Goal: Task Accomplishment & Management: Complete application form

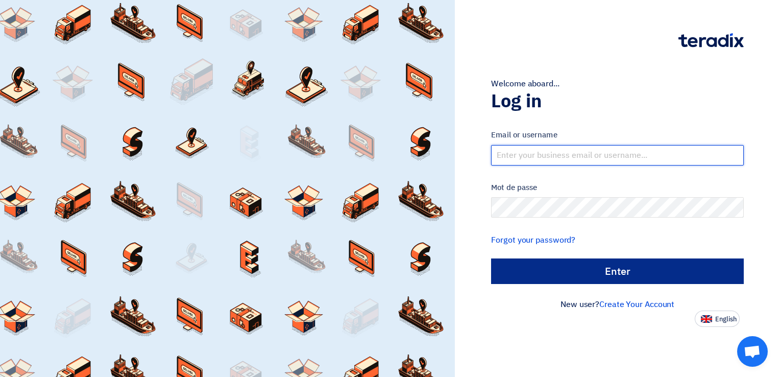
type input "[EMAIL_ADDRESS][DOMAIN_NAME]"
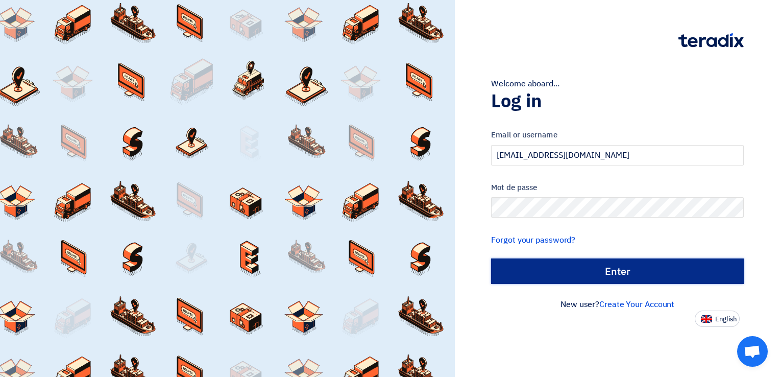
click at [531, 274] on input "الدخول" at bounding box center [617, 271] width 253 height 26
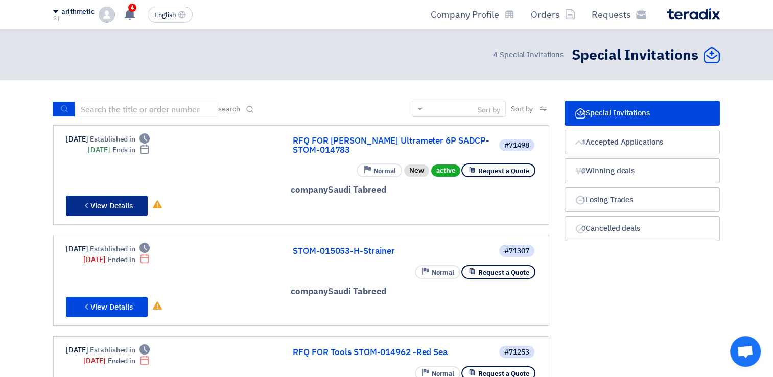
click at [113, 202] on font "View Details" at bounding box center [111, 205] width 42 height 11
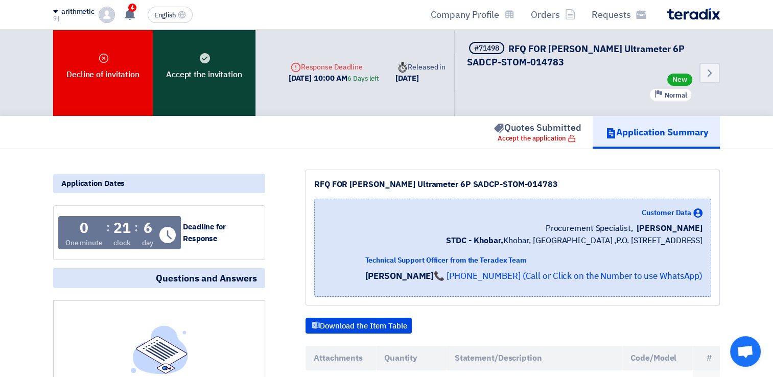
click at [200, 68] on font "Accept the invitation" at bounding box center [204, 74] width 76 height 12
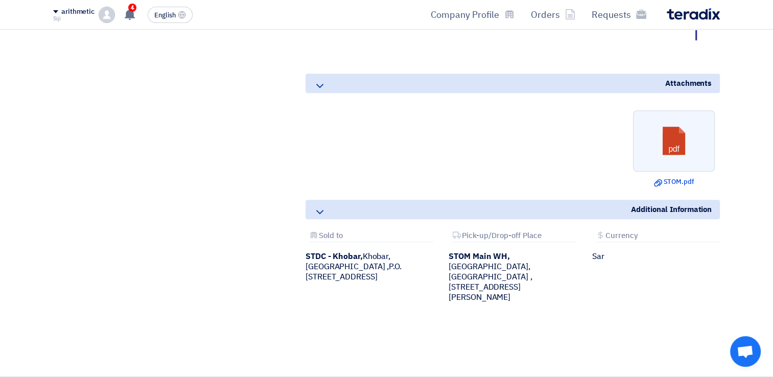
scroll to position [744, 0]
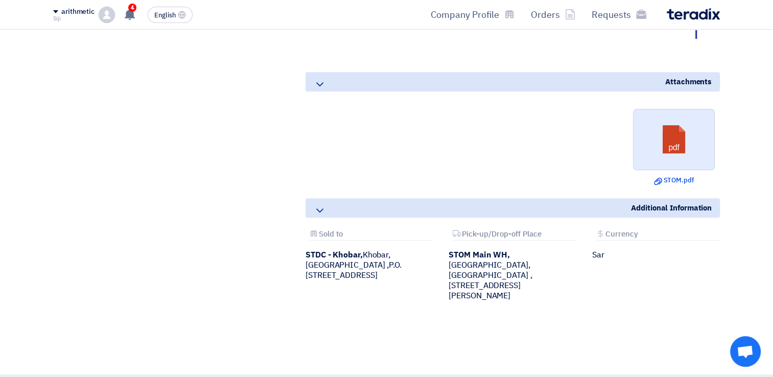
click at [672, 138] on link at bounding box center [674, 139] width 82 height 61
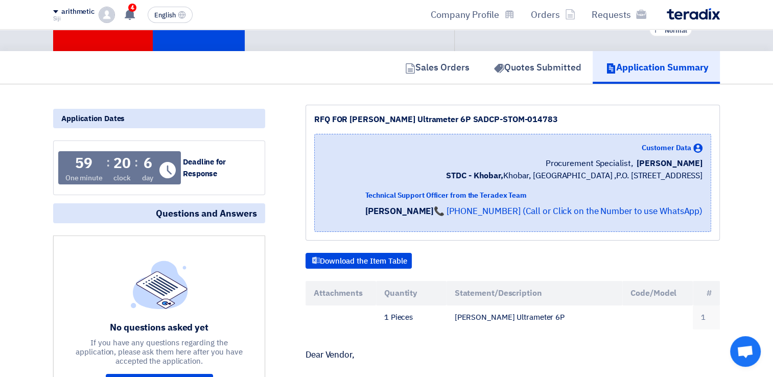
scroll to position [65, 0]
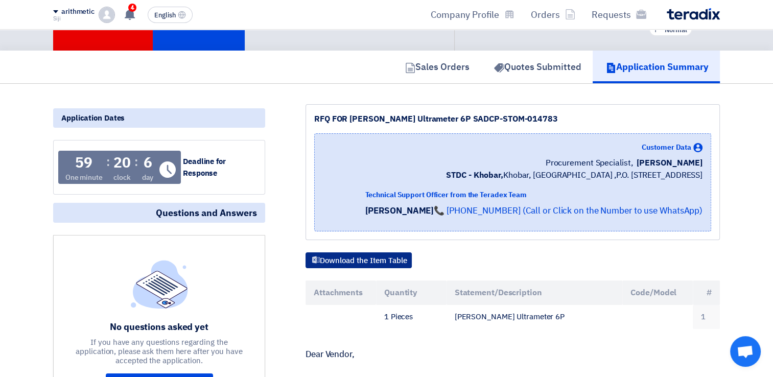
click at [390, 260] on font "Download the Item Table" at bounding box center [363, 260] width 87 height 11
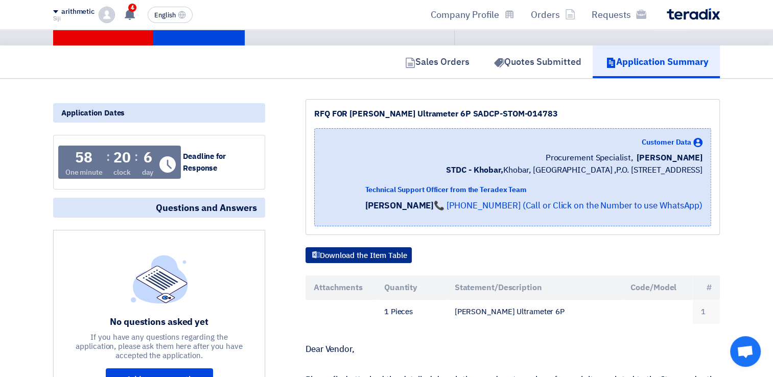
scroll to position [0, 0]
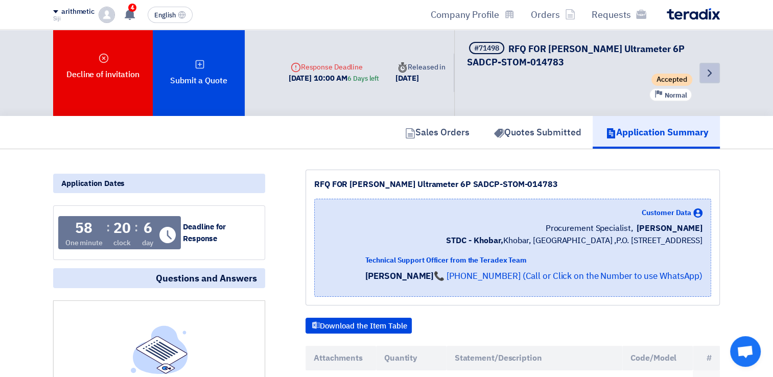
click at [708, 70] on use at bounding box center [709, 72] width 4 height 7
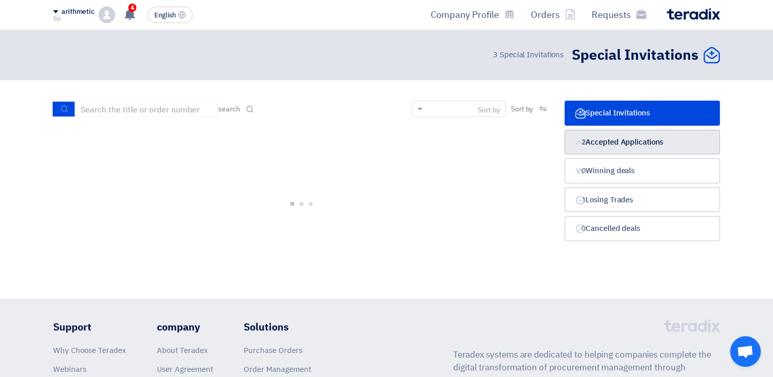
click at [619, 138] on font "Accepted Applications" at bounding box center [624, 141] width 78 height 11
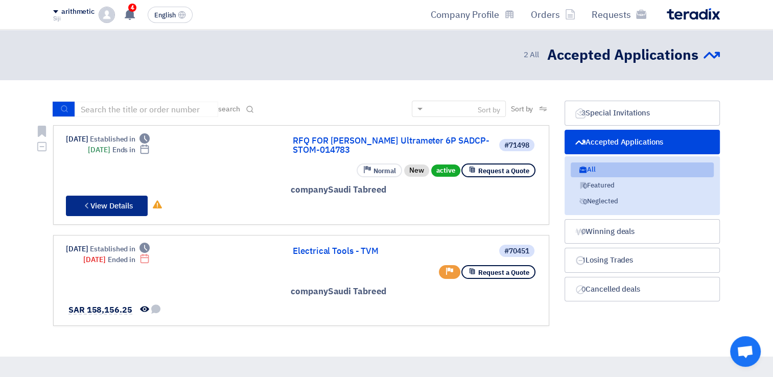
click at [104, 204] on font "View Details" at bounding box center [111, 205] width 42 height 11
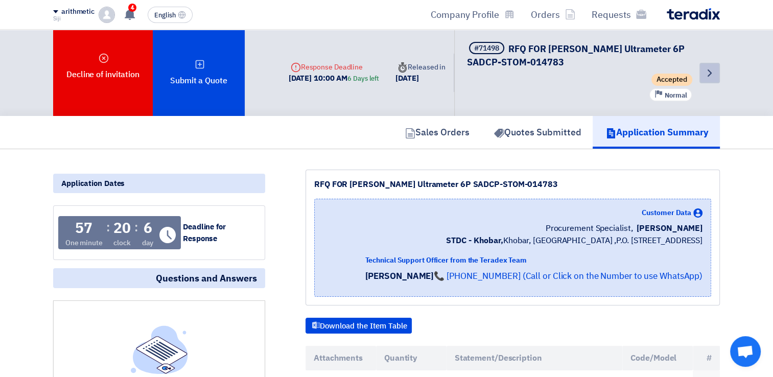
click at [710, 77] on icon "Back" at bounding box center [709, 73] width 12 height 12
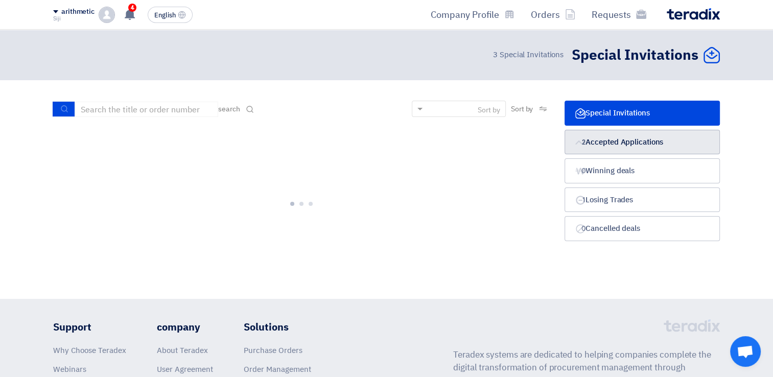
click at [626, 138] on font "Accepted Applications" at bounding box center [624, 141] width 78 height 11
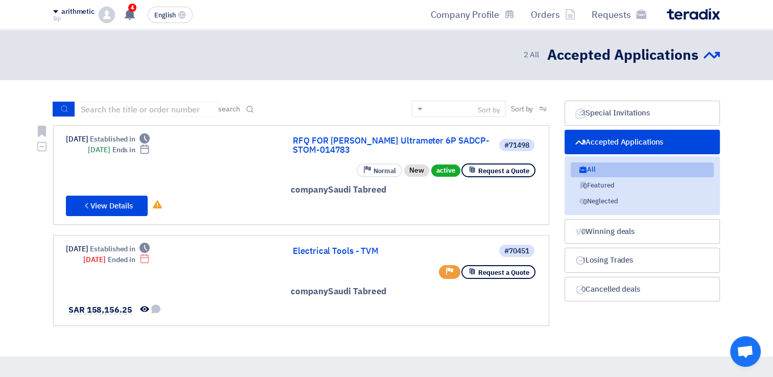
click at [440, 205] on div at bounding box center [414, 209] width 246 height 14
click at [103, 200] on font "View Details" at bounding box center [111, 205] width 42 height 11
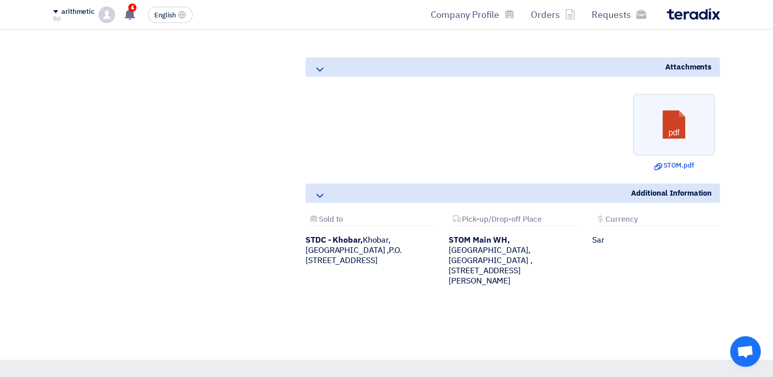
scroll to position [756, 0]
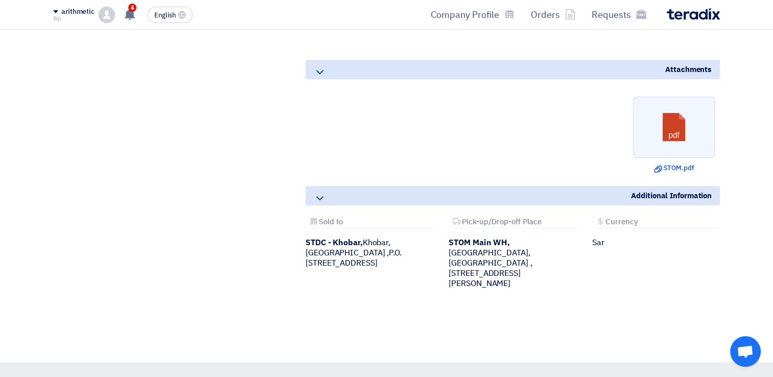
click at [319, 71] on use at bounding box center [319, 72] width 7 height 4
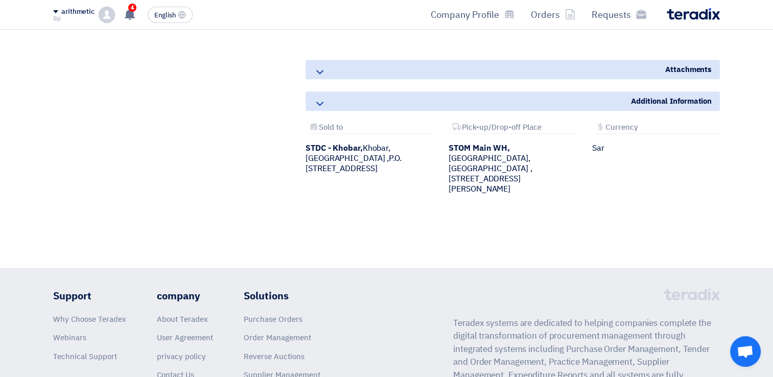
click at [320, 108] on div "Additional Information" at bounding box center [512, 100] width 414 height 19
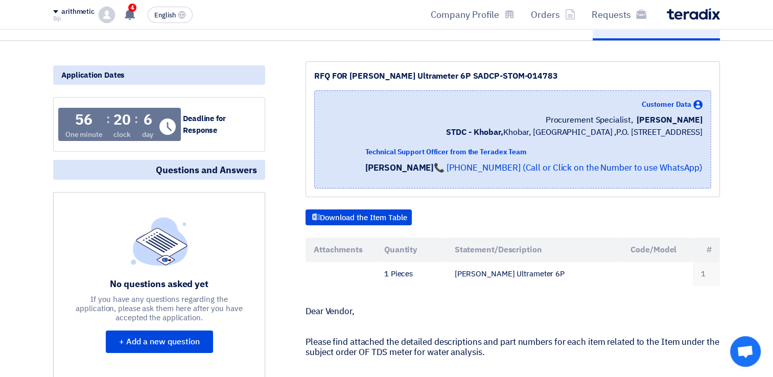
scroll to position [163, 0]
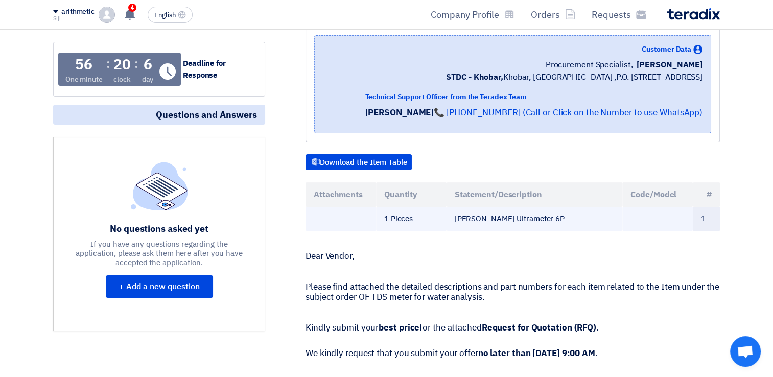
click at [396, 219] on td "1 Pieces" at bounding box center [411, 219] width 70 height 24
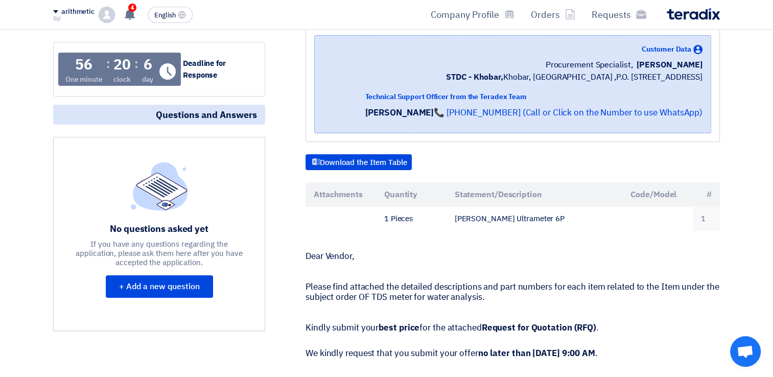
click at [386, 228] on div "RFQ FOR [PERSON_NAME] Ultrameter 6P SADCP-STOM-014783 Customer Data [PERSON_NAM…" at bounding box center [500, 360] width 455 height 709
click at [424, 268] on p at bounding box center [512, 272] width 414 height 10
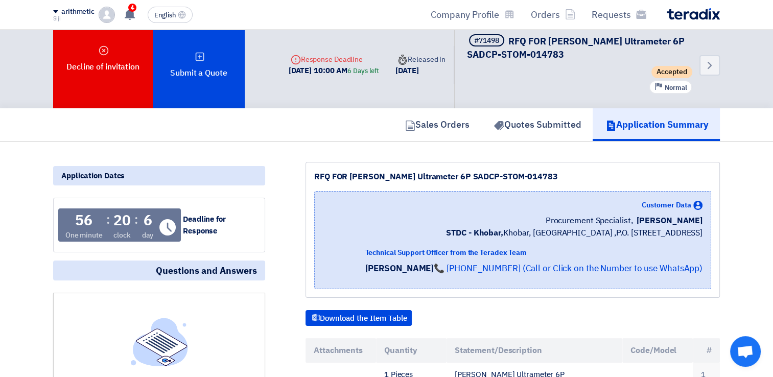
scroll to position [0, 0]
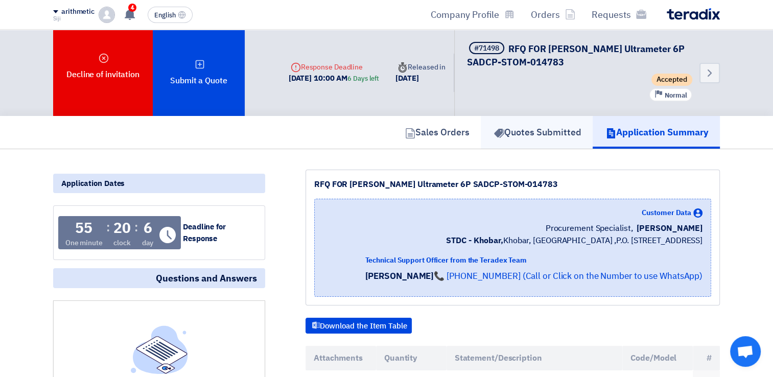
click at [537, 131] on font "Quotes Submitted" at bounding box center [542, 132] width 77 height 14
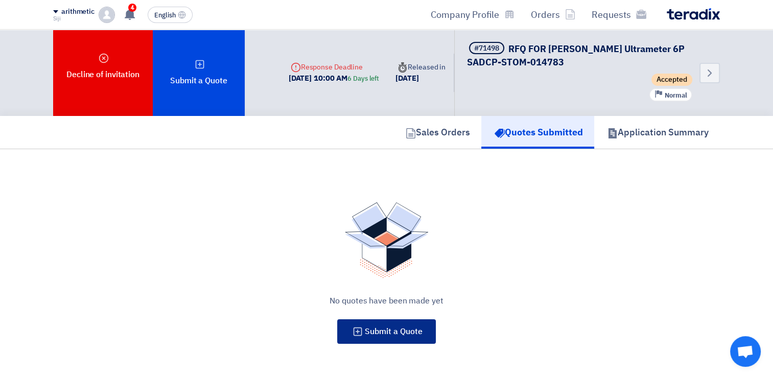
click at [390, 337] on button "Submit a Quote" at bounding box center [386, 331] width 99 height 25
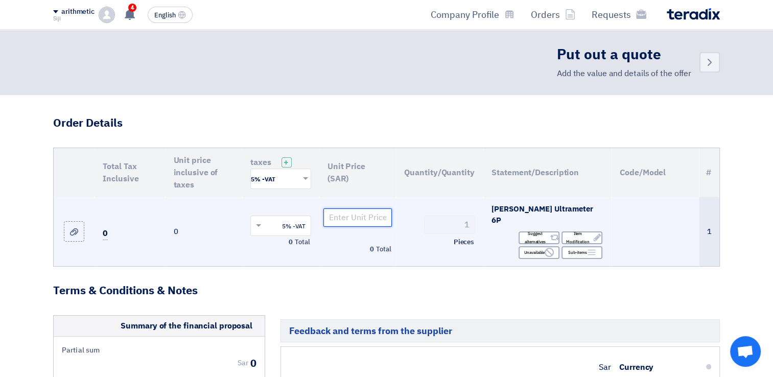
click at [364, 216] on input "number" at bounding box center [357, 217] width 69 height 18
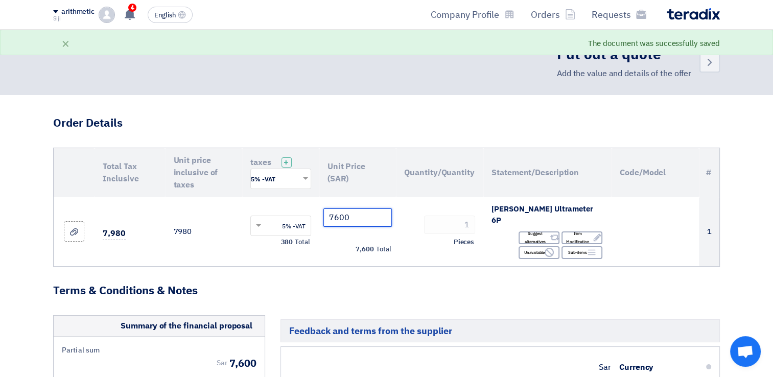
type input "7600"
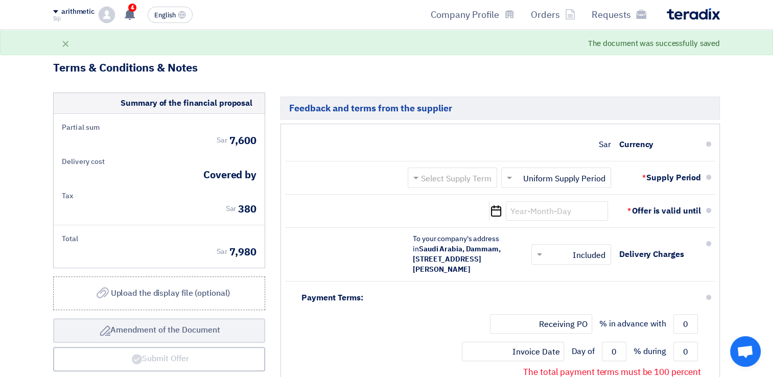
scroll to position [223, 0]
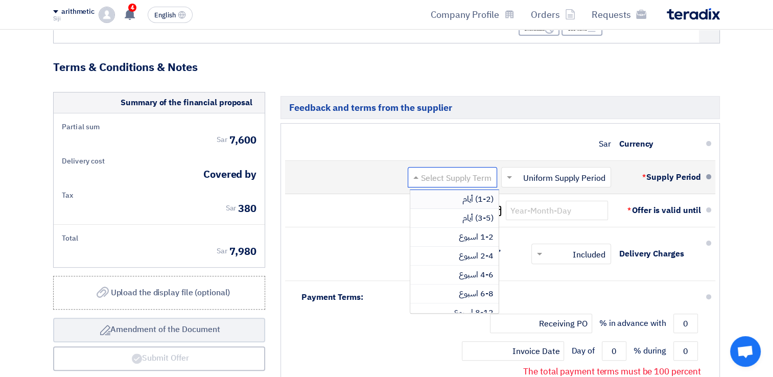
click at [437, 171] on input "text" at bounding box center [450, 178] width 84 height 15
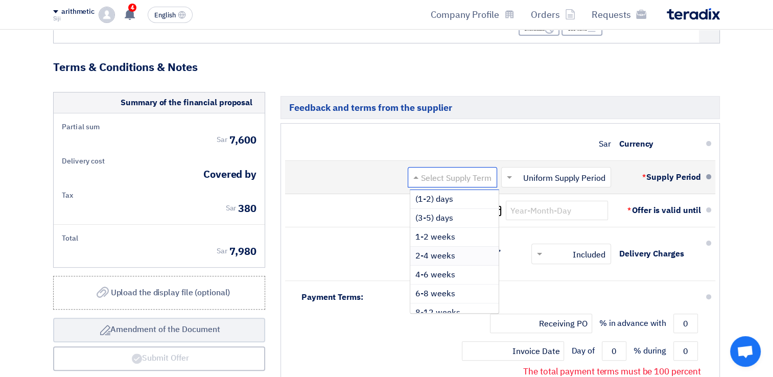
click at [449, 250] on span "2-4 weeks" at bounding box center [435, 256] width 40 height 12
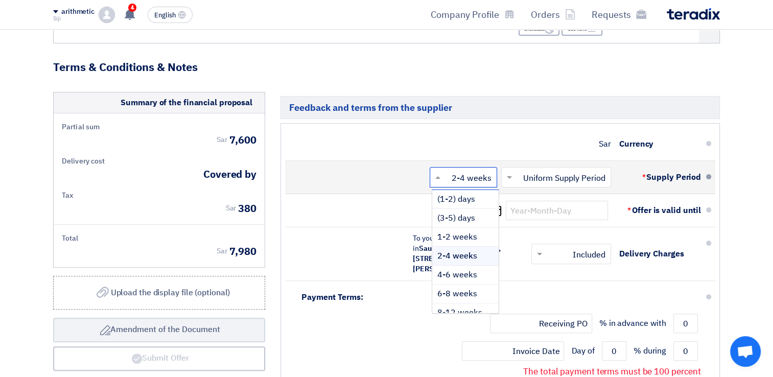
click at [442, 172] on span at bounding box center [436, 177] width 13 height 10
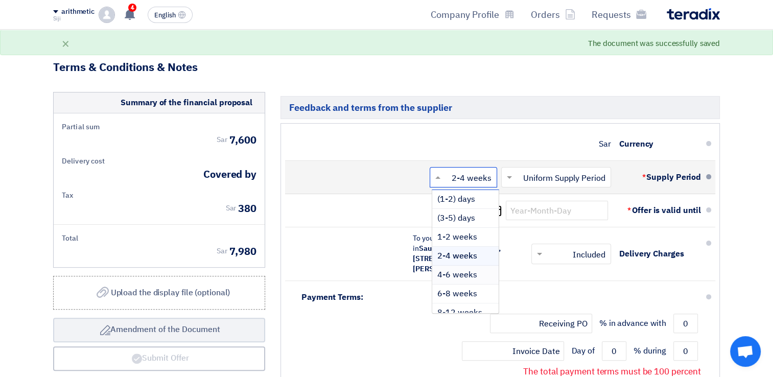
click at [458, 270] on div "4-6 weeks" at bounding box center [465, 275] width 66 height 19
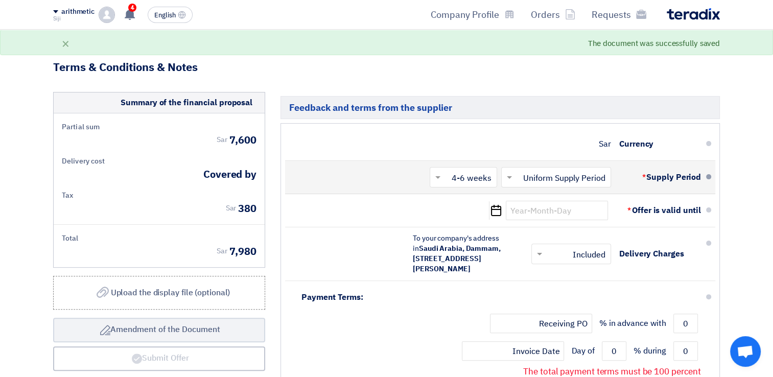
click at [568, 171] on input "text" at bounding box center [553, 178] width 105 height 15
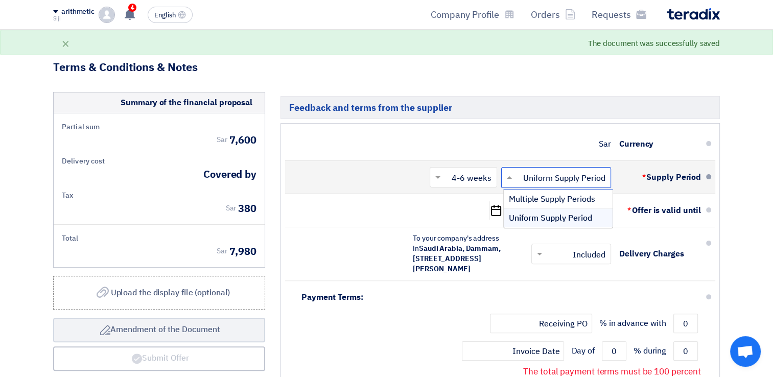
click at [554, 171] on input "text" at bounding box center [553, 178] width 105 height 15
click at [554, 212] on span "Uniform Supply Period" at bounding box center [550, 218] width 83 height 12
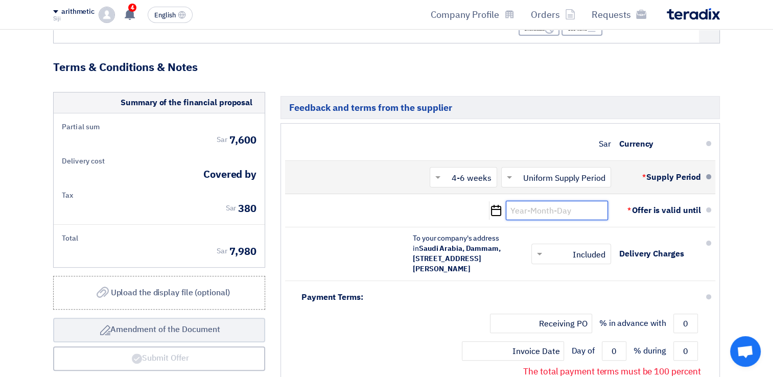
click at [554, 202] on input at bounding box center [557, 210] width 102 height 19
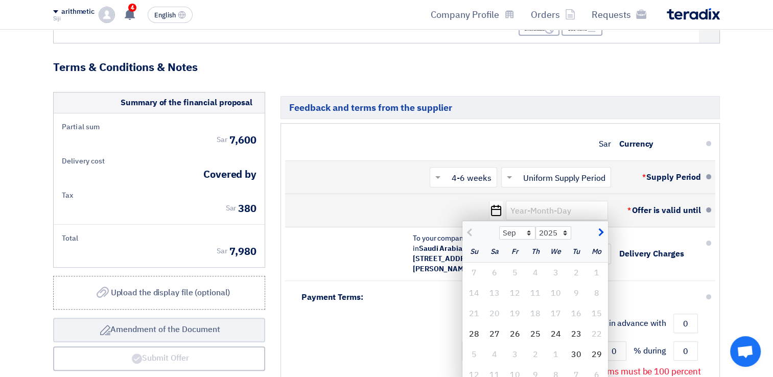
click at [599, 227] on span "button" at bounding box center [599, 232] width 6 height 11
select select "10"
click at [515, 285] on div "10" at bounding box center [515, 293] width 20 height 20
type input "[DATE]"
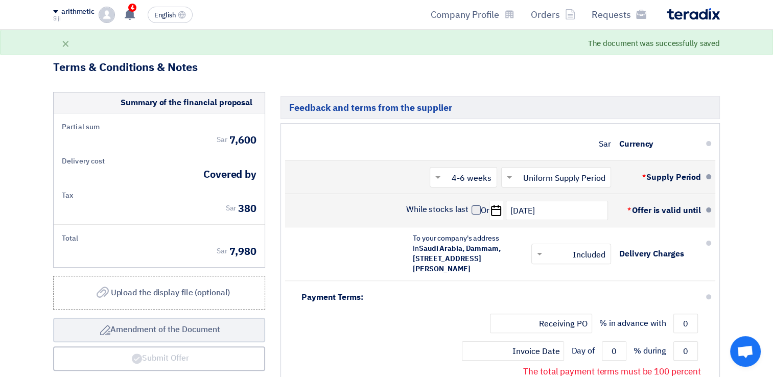
click at [474, 205] on span at bounding box center [475, 209] width 9 height 9
click at [468, 204] on input "While stocks last" at bounding box center [436, 213] width 64 height 19
checkbox input "true"
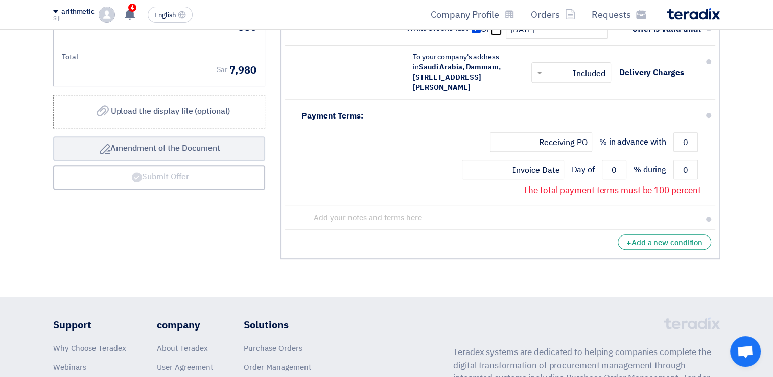
scroll to position [405, 0]
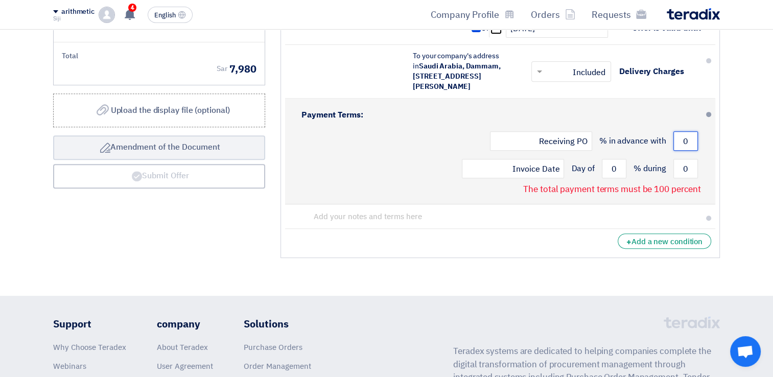
click at [689, 137] on input "0" at bounding box center [685, 140] width 25 height 19
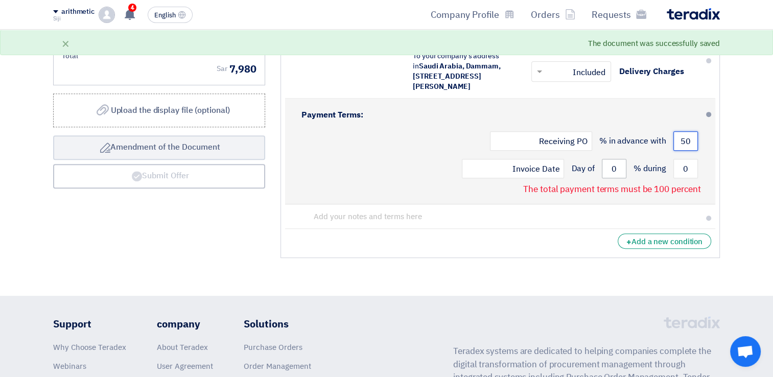
type input "50"
click at [611, 170] on input "0" at bounding box center [614, 168] width 25 height 19
type input "03"
click at [681, 166] on input "0" at bounding box center [685, 168] width 25 height 19
type input "0"
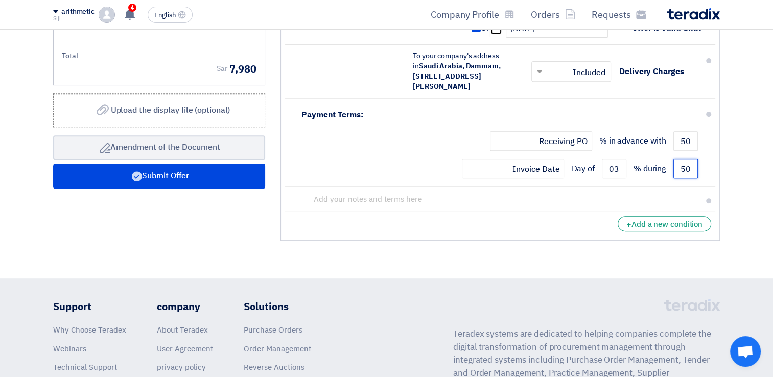
type input "50"
click at [534, 226] on li "+ Add a new condition" at bounding box center [500, 223] width 430 height 25
click at [151, 104] on span "Upload the display file (optional)" at bounding box center [171, 110] width 120 height 12
click at [0, 0] on input "Upload the display file (optional) Upload the display file (optional)" at bounding box center [0, 0] width 0 height 0
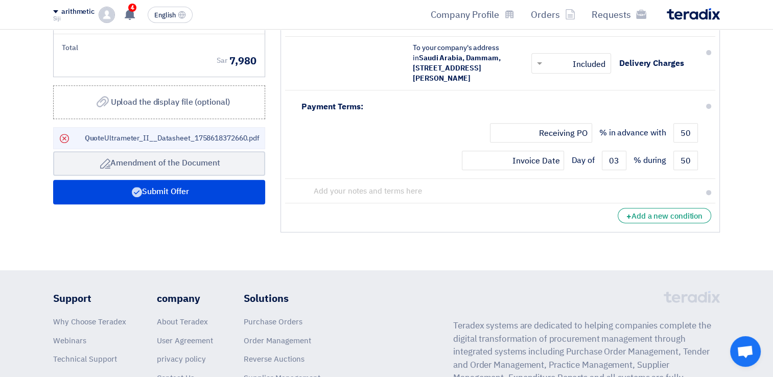
scroll to position [406, 0]
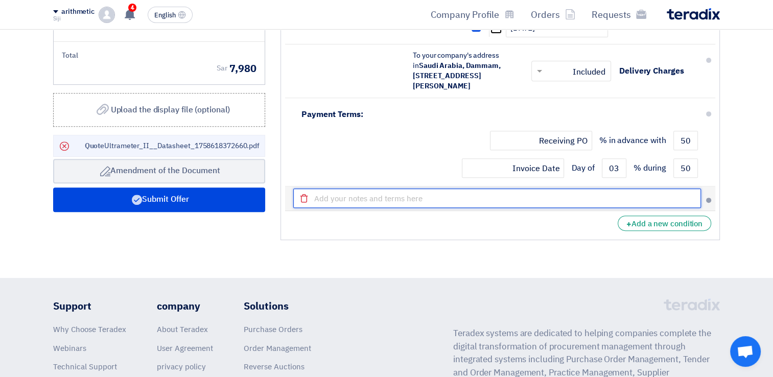
click at [639, 206] on input "text" at bounding box center [497, 197] width 408 height 19
type input "W"
type input "VAT IS NOT APPLICABLE FOR [GEOGRAPHIC_DATA]."
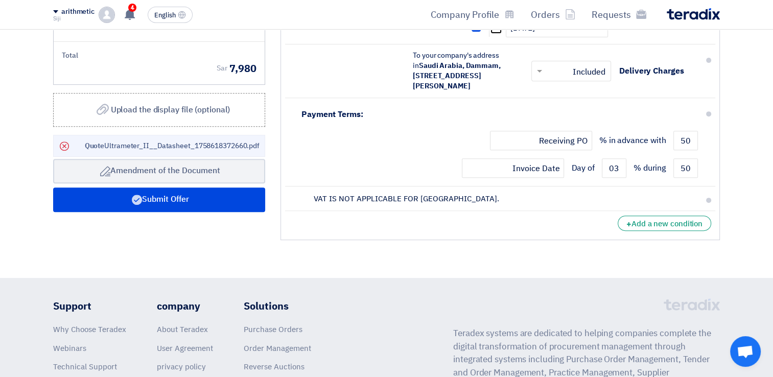
click at [544, 217] on li "+ Add a new condition" at bounding box center [500, 223] width 430 height 25
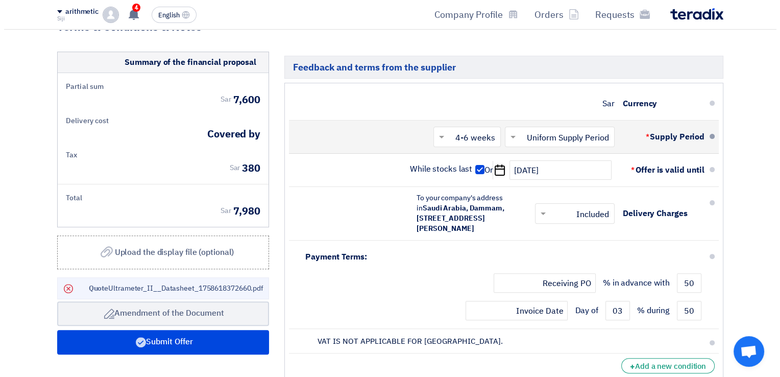
scroll to position [263, 0]
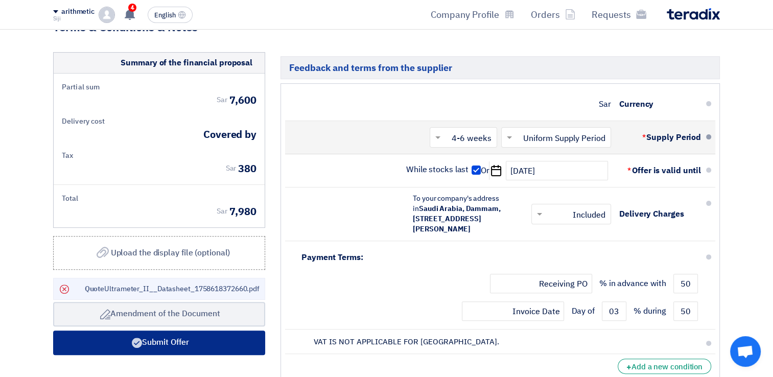
click at [188, 336] on font "Submit Offer" at bounding box center [165, 342] width 47 height 12
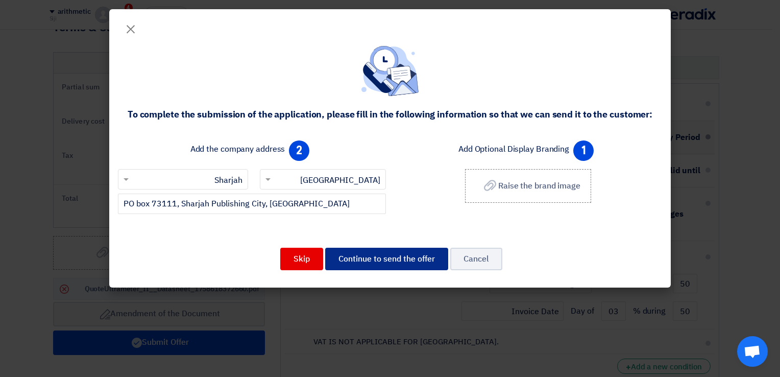
click at [375, 263] on button "Continue to send the offer" at bounding box center [386, 259] width 123 height 22
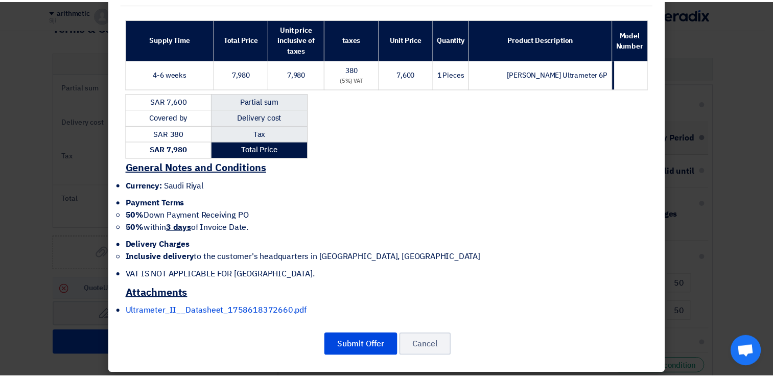
scroll to position [149, 0]
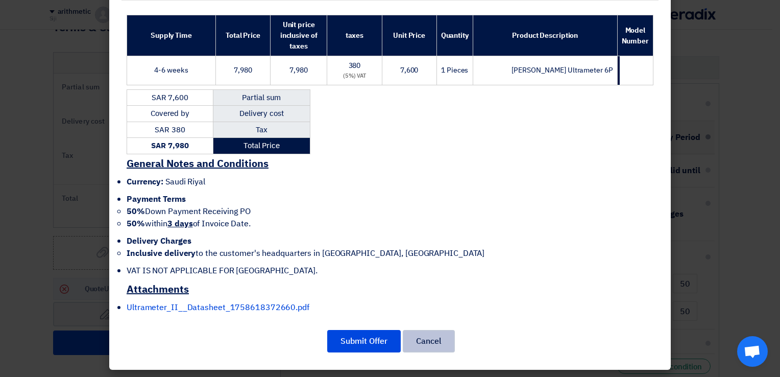
click at [422, 338] on button "Cancel" at bounding box center [429, 341] width 52 height 22
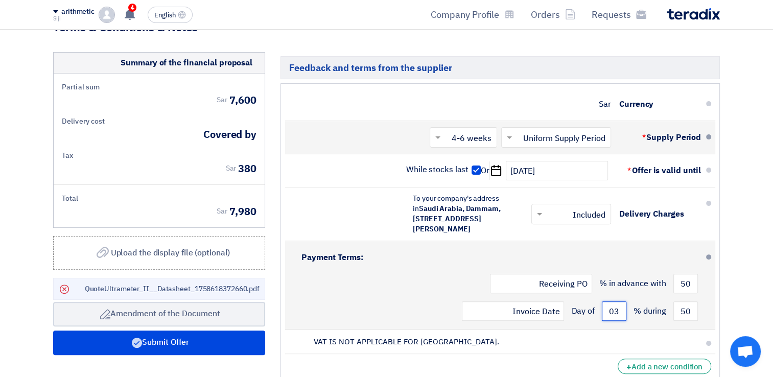
click at [617, 312] on input "03" at bounding box center [614, 310] width 25 height 19
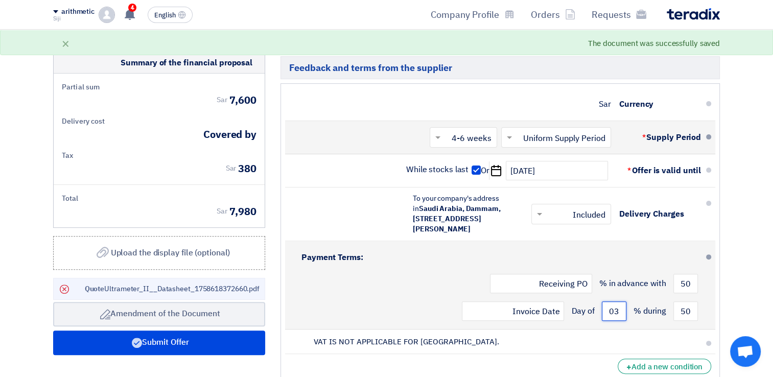
click at [613, 314] on input "03" at bounding box center [614, 310] width 25 height 19
type input "3"
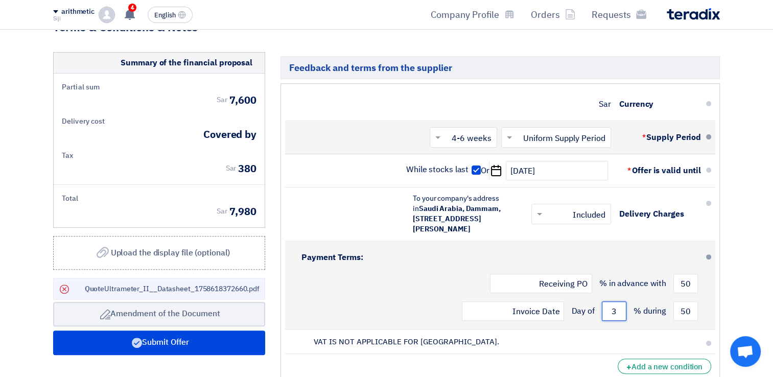
click at [615, 314] on input "3" at bounding box center [614, 310] width 25 height 19
click at [610, 307] on input "3" at bounding box center [614, 310] width 25 height 19
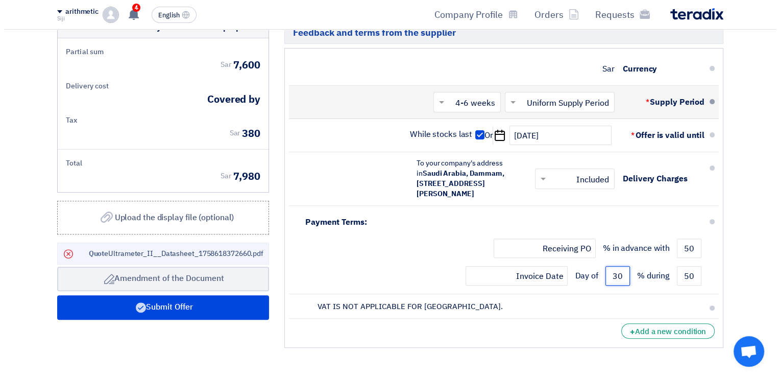
scroll to position [297, 0]
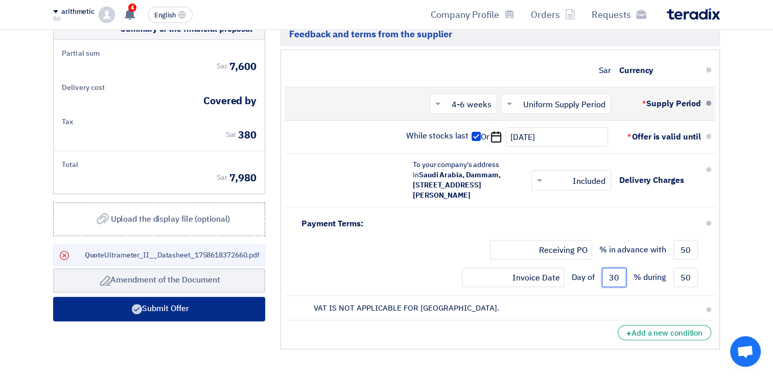
type input "30"
click at [198, 297] on button "Submit Offer" at bounding box center [159, 309] width 212 height 25
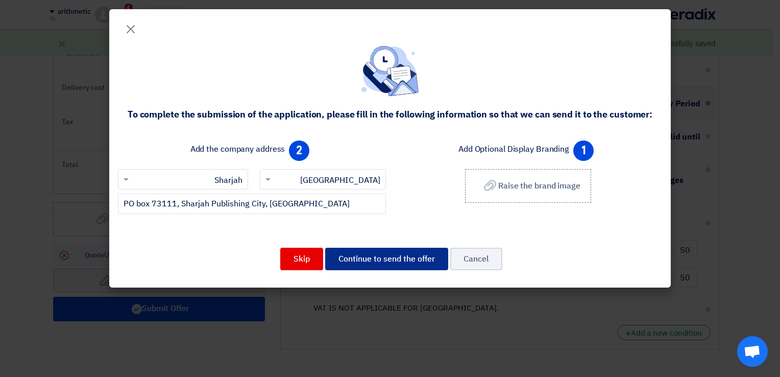
click at [352, 259] on button "Continue to send the offer" at bounding box center [386, 259] width 123 height 22
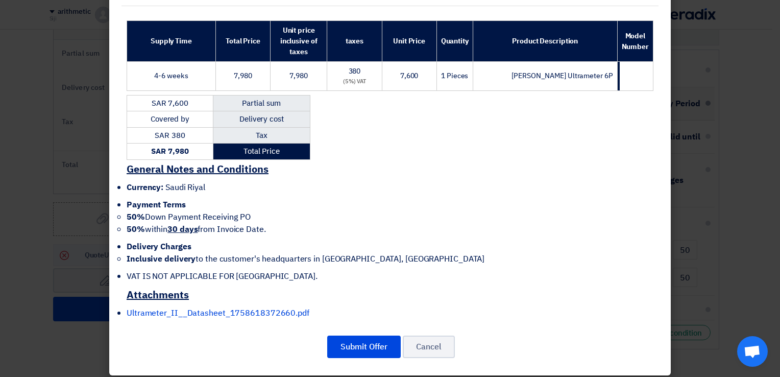
scroll to position [149, 0]
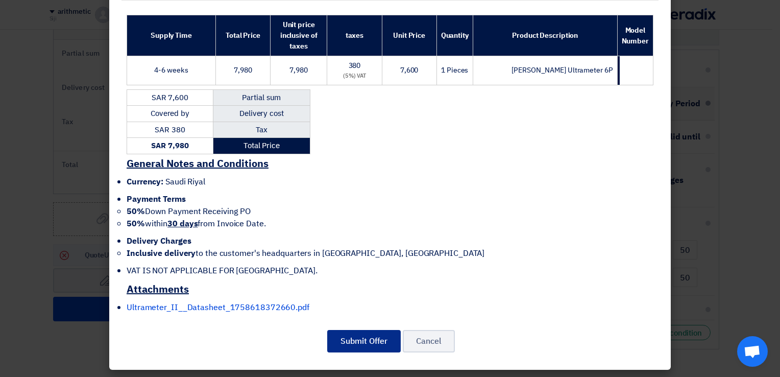
click at [367, 338] on button "Submit Offer" at bounding box center [364, 341] width 74 height 22
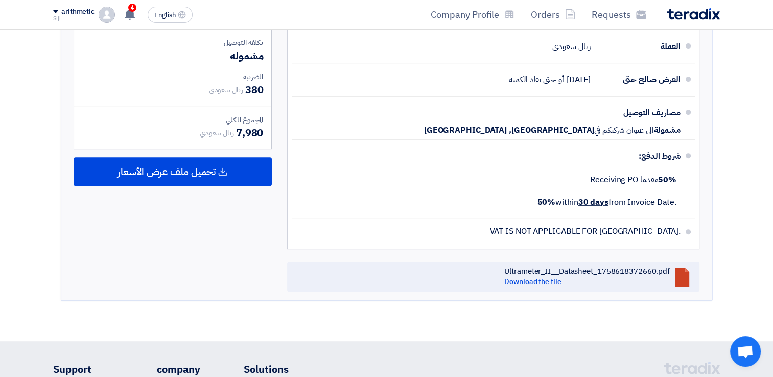
scroll to position [391, 0]
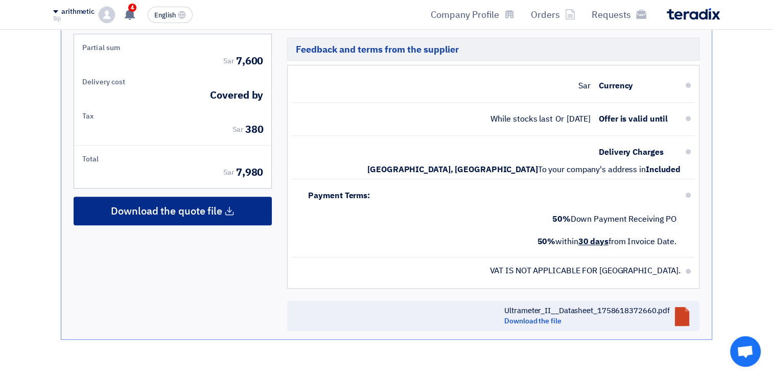
click at [152, 207] on span "Download the quote file" at bounding box center [166, 210] width 111 height 9
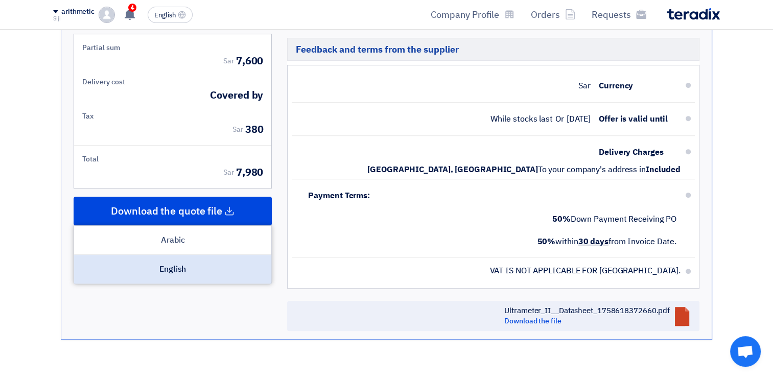
click at [163, 268] on div "English" at bounding box center [172, 269] width 197 height 29
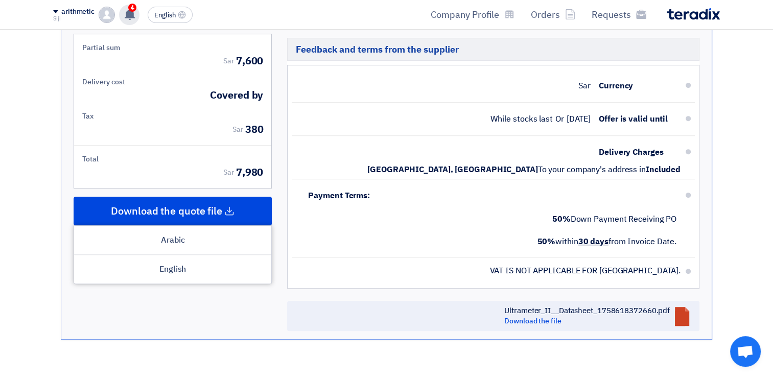
click at [123, 15] on div "4 تم نشر طلب عروض أسعار جديد - شاهد التفاصيل [DATE] تم نشر طلب عروض أسعار جديد …" at bounding box center [129, 15] width 20 height 20
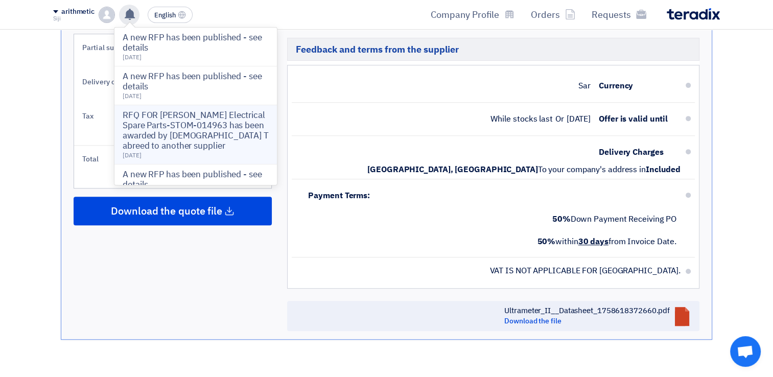
click at [173, 136] on p "RFQ FOR [PERSON_NAME] Electrical Spare Parts-STOM-014963 has been awarded by [D…" at bounding box center [196, 130] width 146 height 41
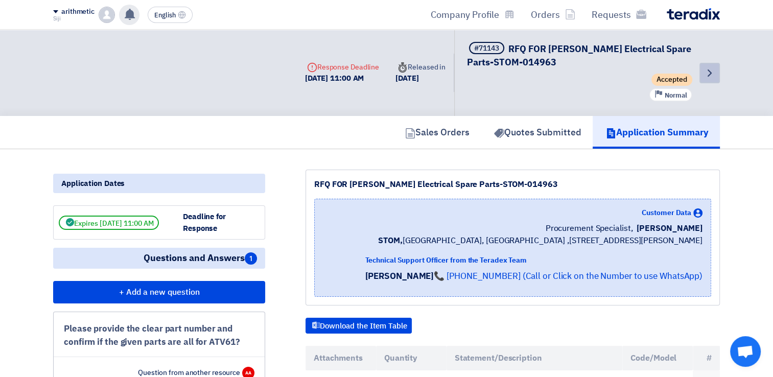
click at [708, 73] on icon "Back" at bounding box center [709, 73] width 12 height 12
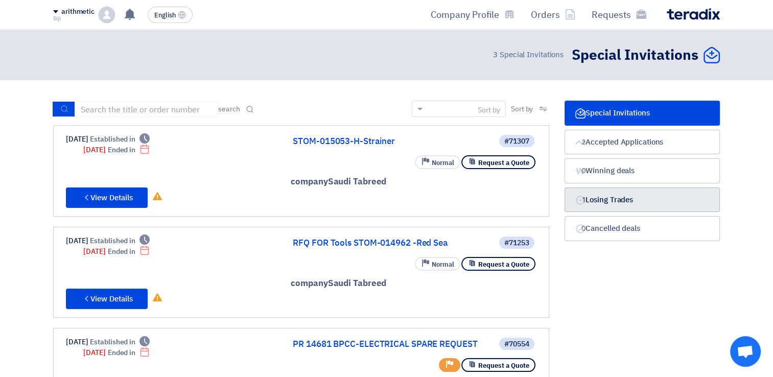
click at [639, 195] on link "Losing Trades Losing Trades 1" at bounding box center [641, 199] width 155 height 25
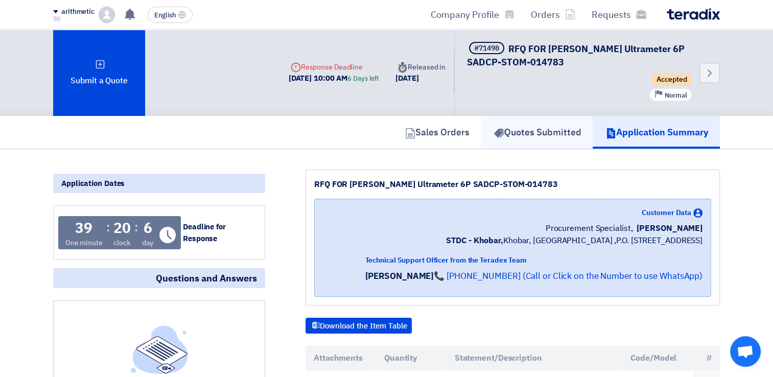
click at [527, 126] on font "Quotes Submitted" at bounding box center [542, 132] width 77 height 14
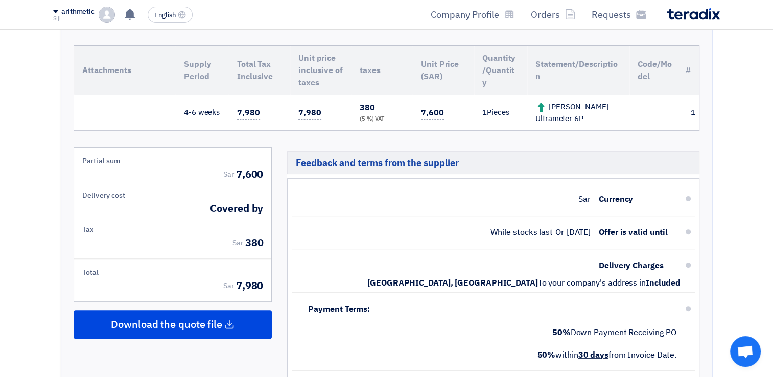
scroll to position [388, 0]
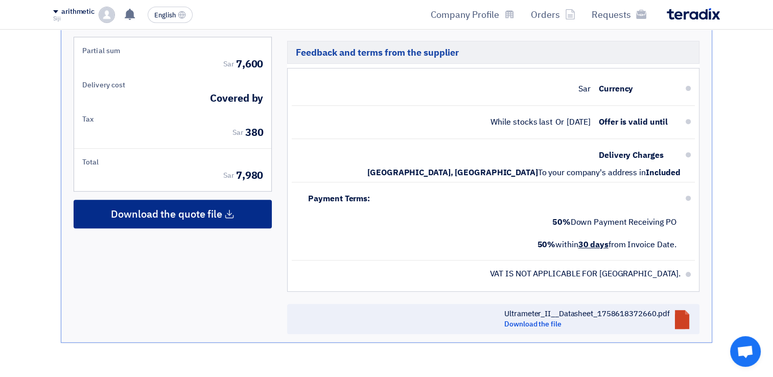
click at [190, 209] on span "Download the quote file" at bounding box center [166, 213] width 111 height 9
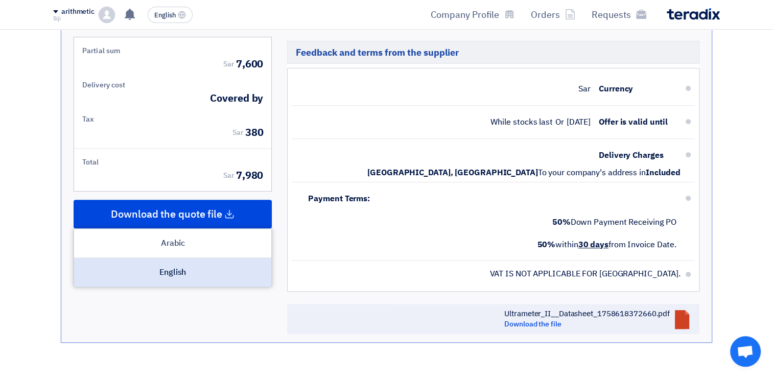
click at [176, 273] on div "English" at bounding box center [172, 272] width 197 height 29
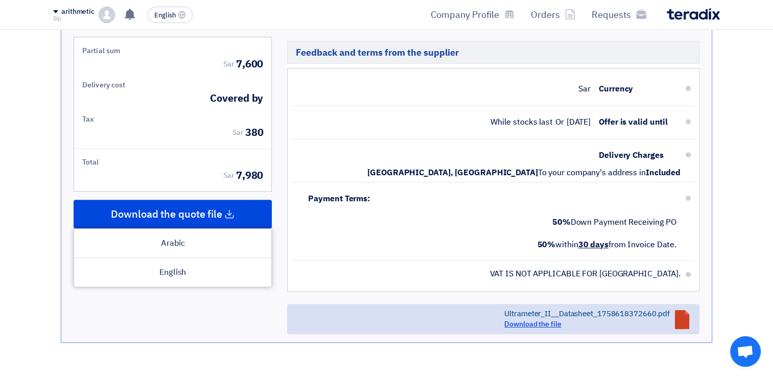
click at [545, 321] on link "Download the file" at bounding box center [532, 324] width 57 height 11
